Goal: Information Seeking & Learning: Learn about a topic

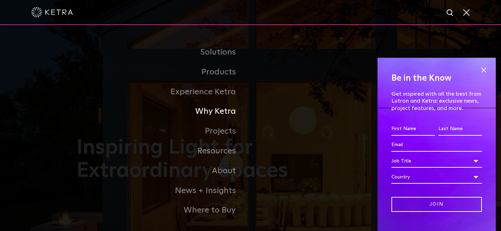
click at [215, 111] on link "Why Ketra" at bounding box center [164, 112] width 174 height 20
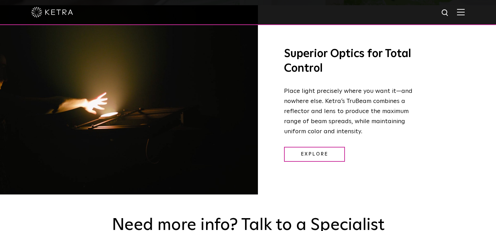
scroll to position [883, 0]
click at [311, 60] on h3 "Superior Optics for Total Control" at bounding box center [349, 61] width 130 height 29
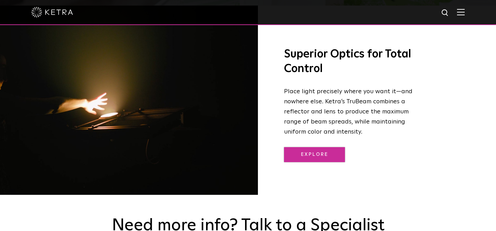
click at [313, 149] on link "Explore" at bounding box center [314, 154] width 61 height 15
